Goal: Check status: Check status

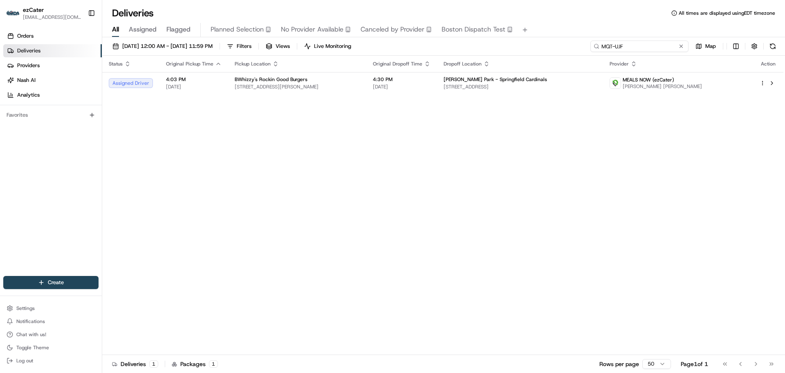
click at [631, 40] on input "MQT-UJF" at bounding box center [640, 45] width 98 height 11
click at [631, 43] on input "MQT-UJF" at bounding box center [640, 45] width 98 height 11
paste input "Z61Y03"
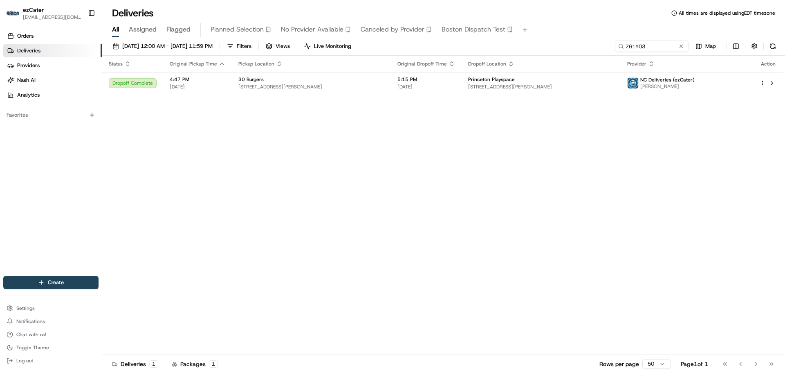
click at [646, 53] on div "[DATE] 12:00 AM - [DATE] 11:59 PM Filters Views Live Monitoring Z61Y03 Map" at bounding box center [443, 47] width 683 height 15
click at [641, 48] on input "Z61Y03" at bounding box center [640, 45] width 98 height 11
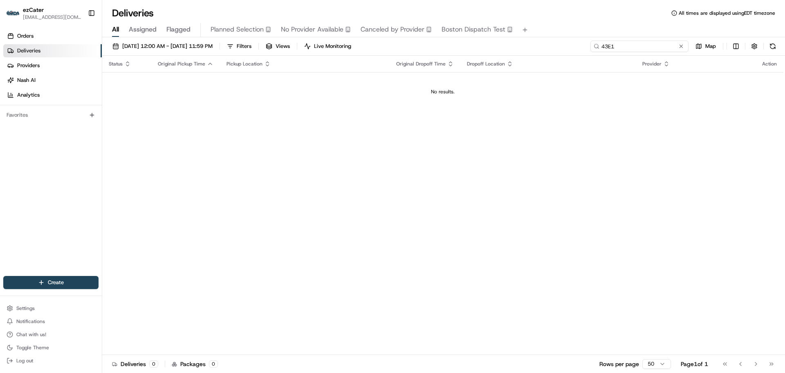
type input "43E1"
drag, startPoint x: 640, startPoint y: 47, endPoint x: 568, endPoint y: 48, distance: 72.8
click at [568, 48] on div "[DATE] 12:00 AM - [DATE] 11:59 PM Filters Views Live Monitoring 43E1 Map" at bounding box center [443, 47] width 683 height 15
click at [156, 47] on span "[DATE] 12:00 AM - [DATE] 11:59 PM" at bounding box center [167, 46] width 90 height 7
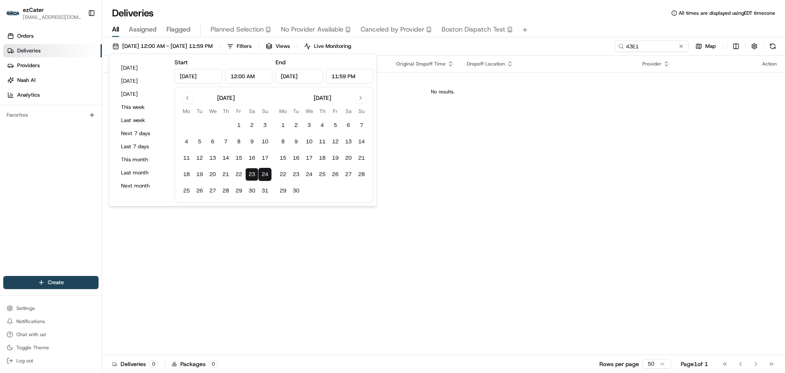
click at [511, 197] on div "Status Original Pickup Time Pickup Location Original Dropoff Time Dropoff Locat…" at bounding box center [442, 205] width 681 height 299
